Goal: Register for event/course

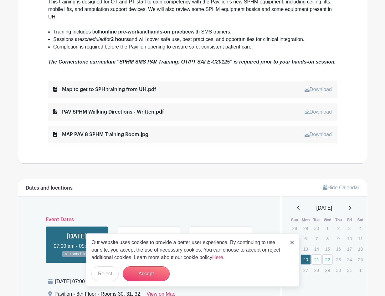
scroll to position [282, 0]
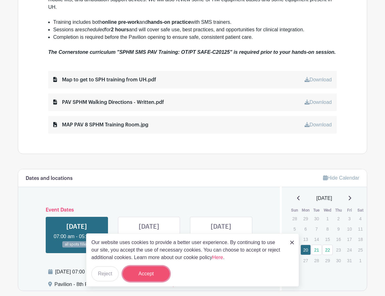
click at [152, 275] on button "Accept" at bounding box center [146, 274] width 47 height 15
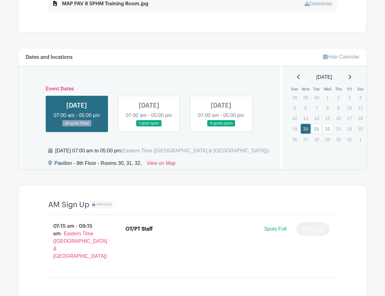
scroll to position [352, 0]
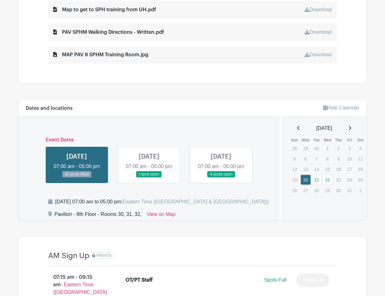
click at [149, 178] on link at bounding box center [149, 178] width 0 height 0
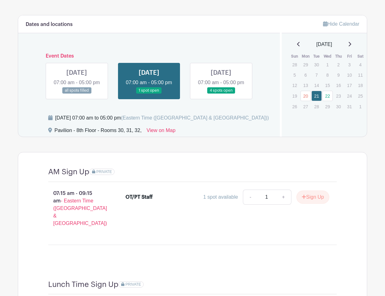
scroll to position [415, 0]
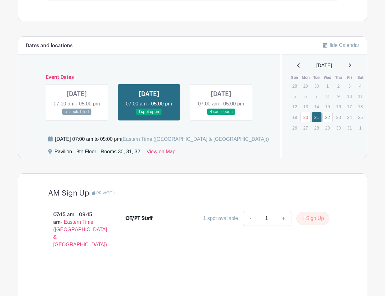
click at [221, 115] on link at bounding box center [221, 115] width 0 height 0
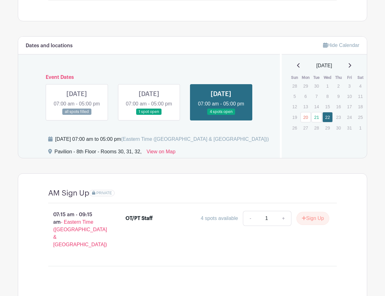
click at [77, 115] on link at bounding box center [77, 115] width 0 height 0
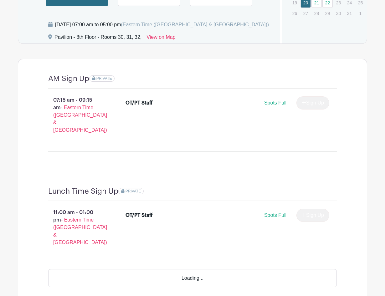
scroll to position [540, 0]
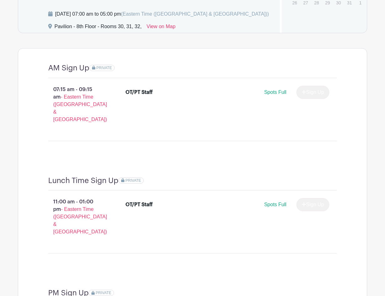
click at [304, 99] on div "Sign Up" at bounding box center [311, 92] width 38 height 13
click at [281, 95] on span "Spots Full" at bounding box center [275, 92] width 22 height 5
click at [71, 100] on p "07:15 am - 09:15 am - Eastern Time ([GEOGRAPHIC_DATA] & [GEOGRAPHIC_DATA])" at bounding box center [76, 104] width 77 height 43
drag, startPoint x: 68, startPoint y: 114, endPoint x: 74, endPoint y: 113, distance: 5.6
click at [74, 113] on span "- Eastern Time ([GEOGRAPHIC_DATA] & [GEOGRAPHIC_DATA])" at bounding box center [80, 108] width 54 height 28
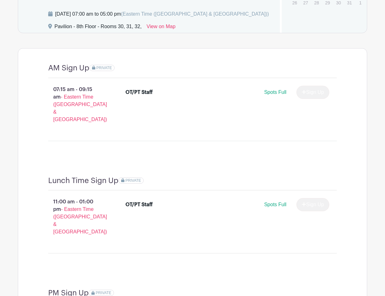
drag, startPoint x: 74, startPoint y: 113, endPoint x: 192, endPoint y: 111, distance: 118.5
click at [191, 102] on div "OT/PT Staff Spots Full Sign Up" at bounding box center [228, 94] width 204 height 16
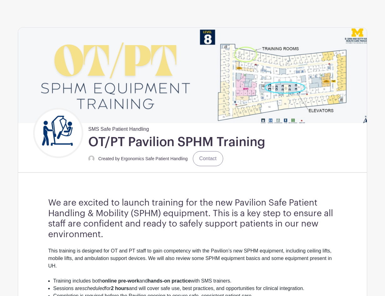
scroll to position [0, 0]
